Goal: Check status: Check status

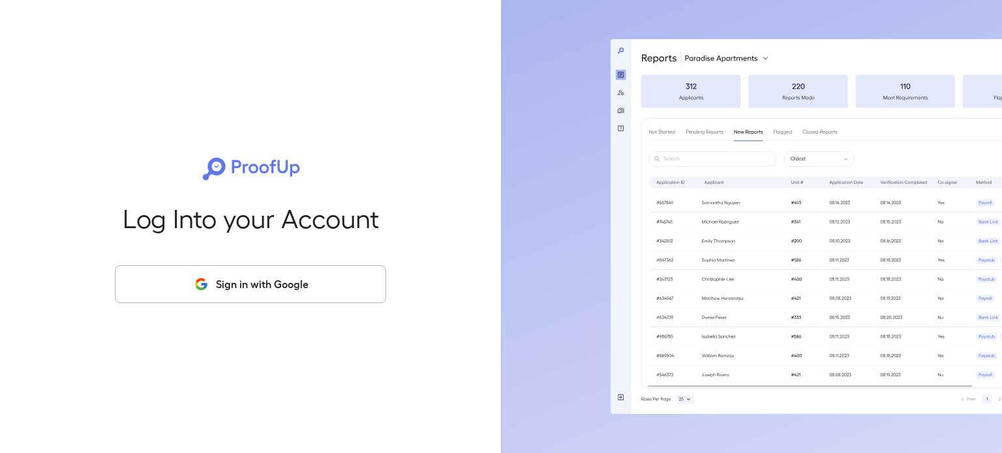
click at [240, 281] on button "Sign in with Google" at bounding box center [250, 285] width 271 height 38
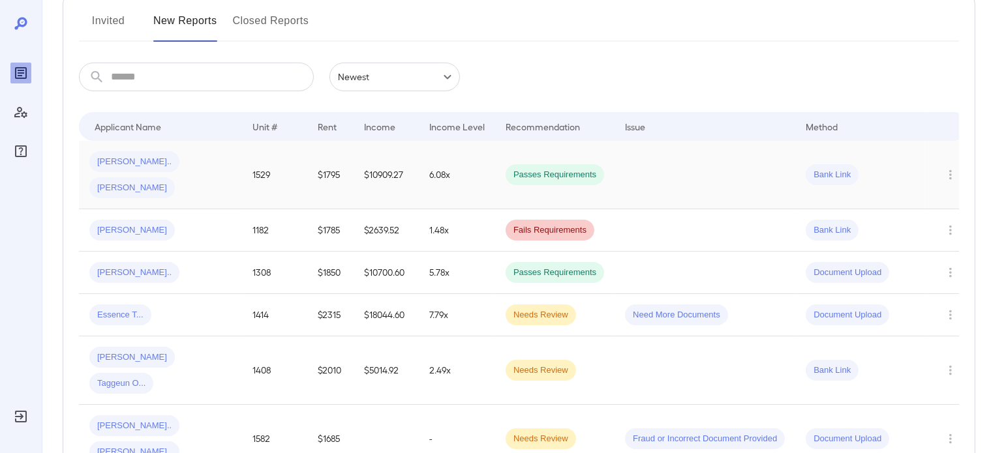
scroll to position [196, 0]
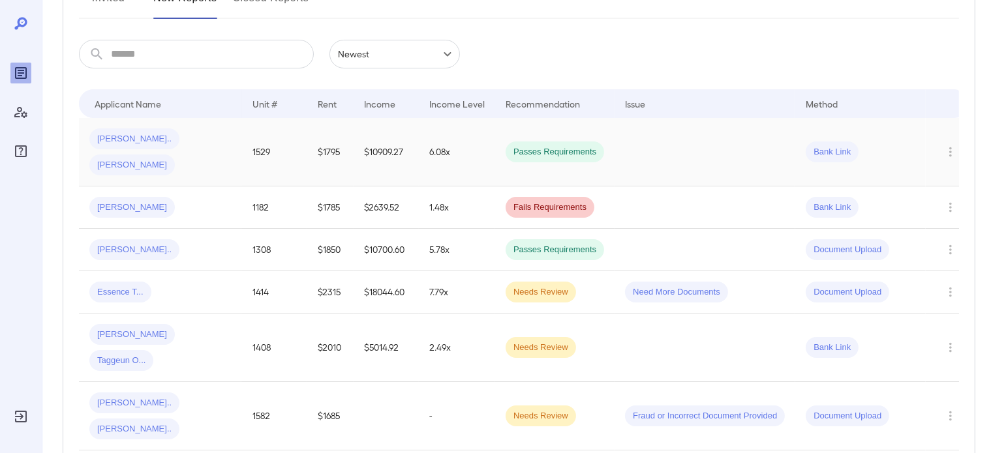
click at [244, 142] on td "1529" at bounding box center [274, 152] width 65 height 69
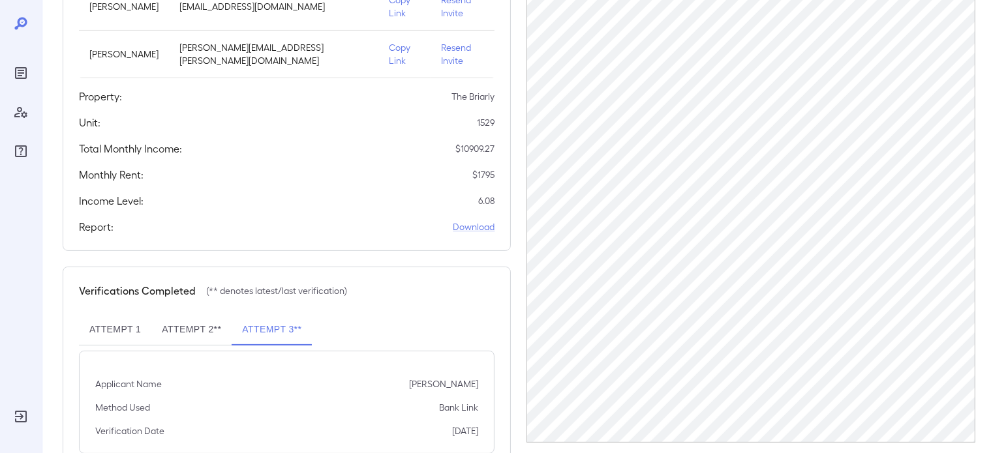
scroll to position [235, 0]
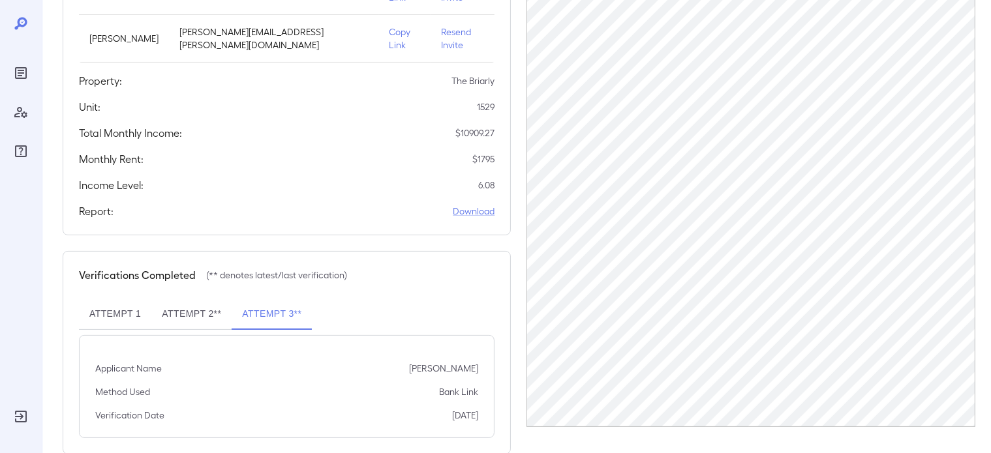
click at [211, 299] on button "Attempt 2**" at bounding box center [191, 314] width 80 height 31
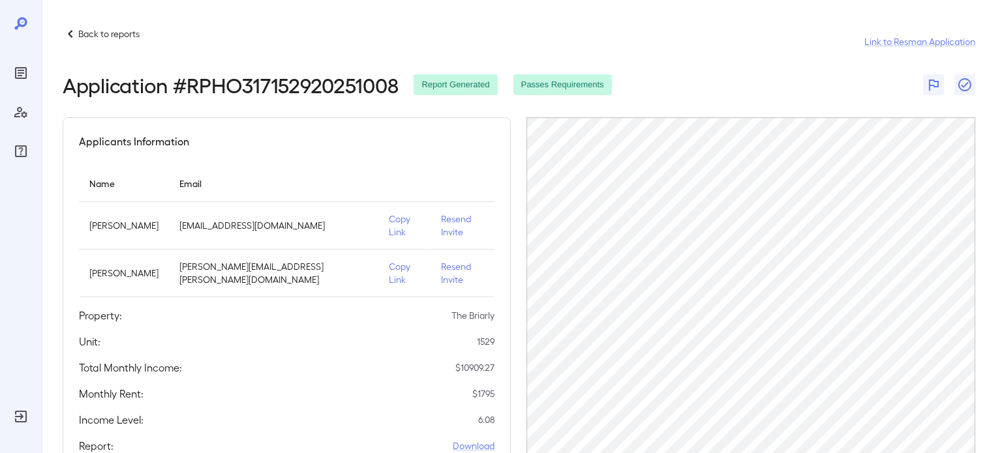
click at [94, 31] on p "Back to reports" at bounding box center [108, 33] width 61 height 13
